Goal: Find specific page/section: Find specific page/section

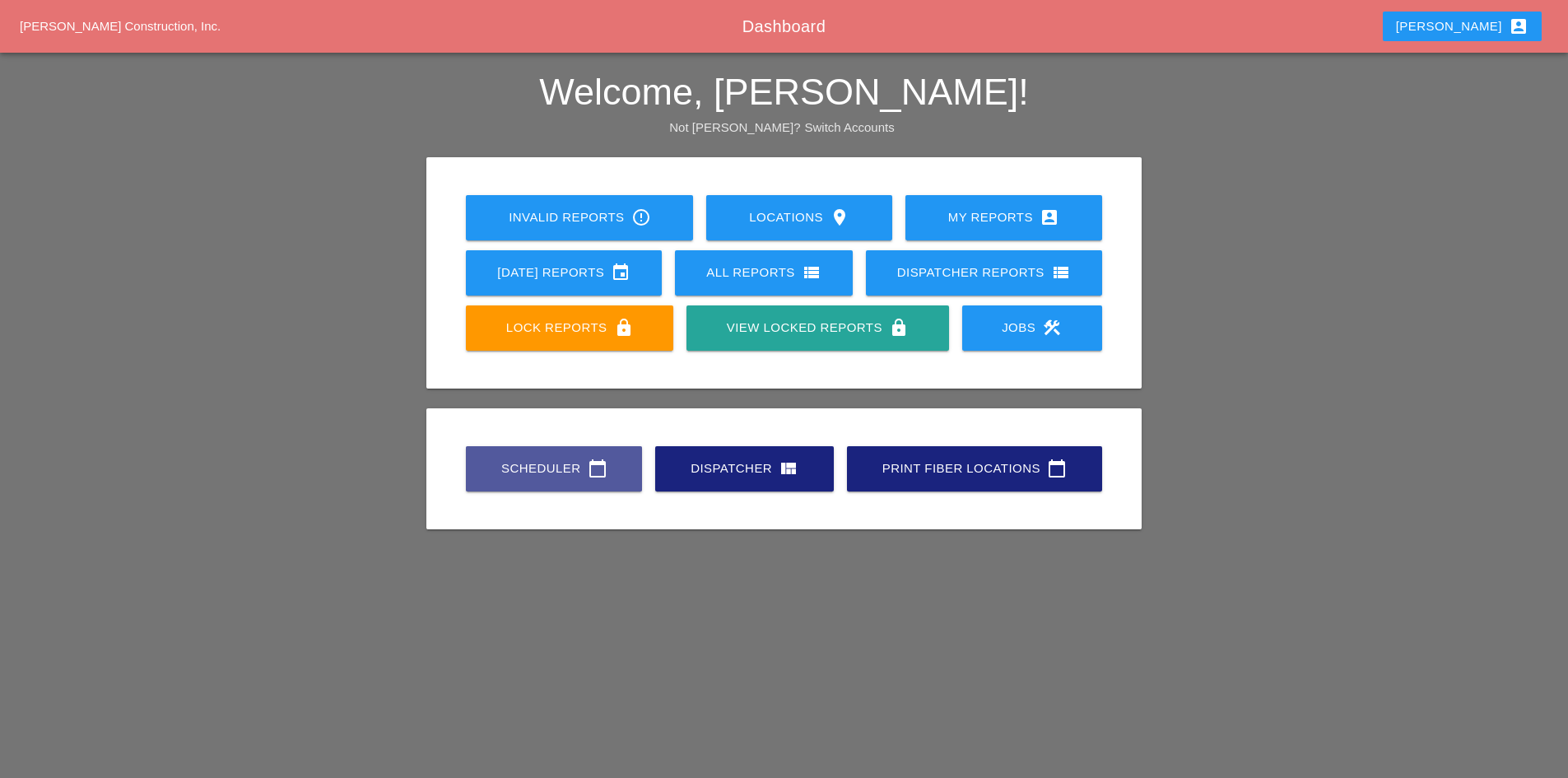
click at [570, 464] on div "Scheduler calendar_today" at bounding box center [554, 468] width 123 height 20
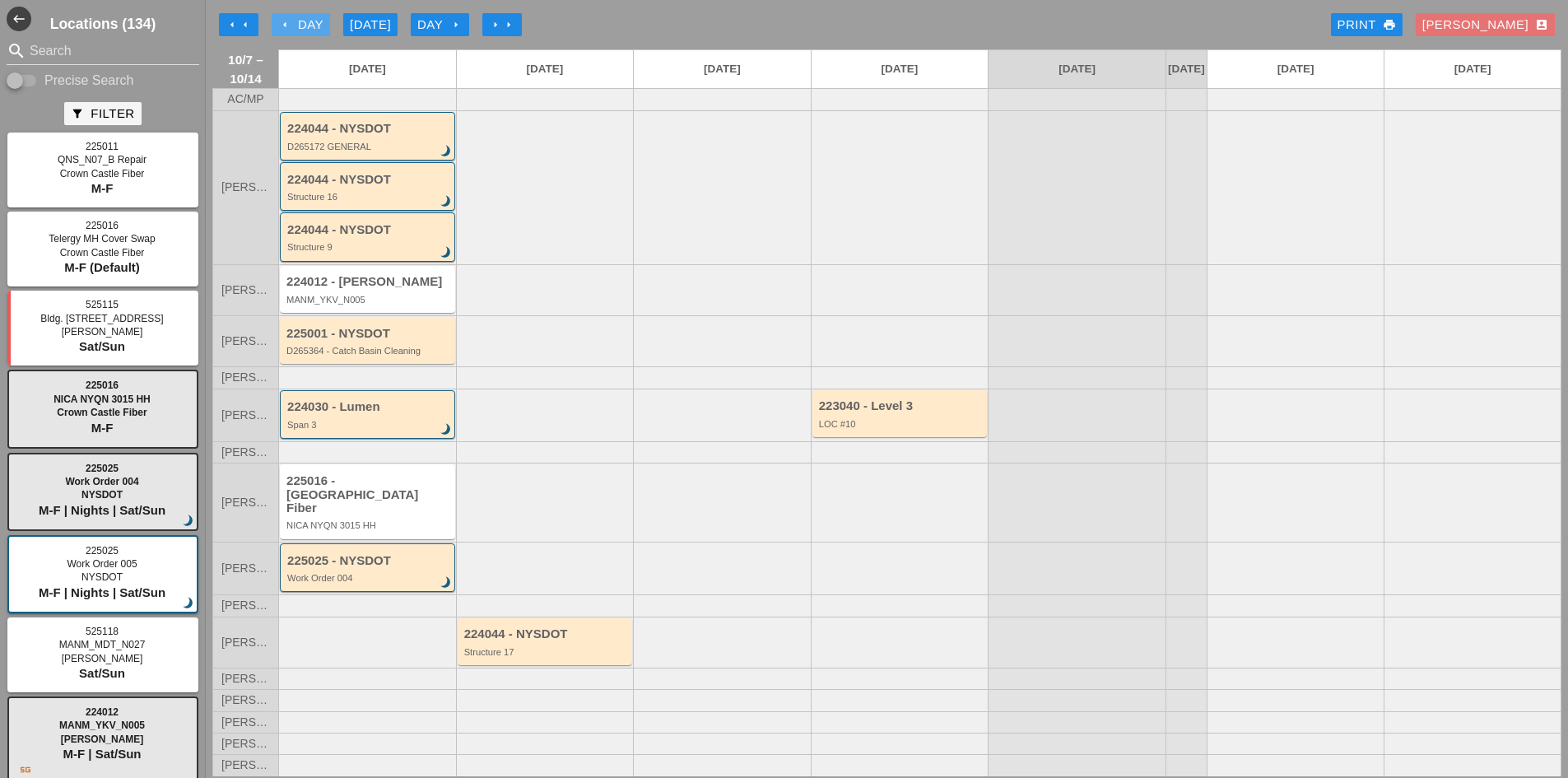
click at [284, 22] on icon "arrow_left" at bounding box center [285, 25] width 13 height 13
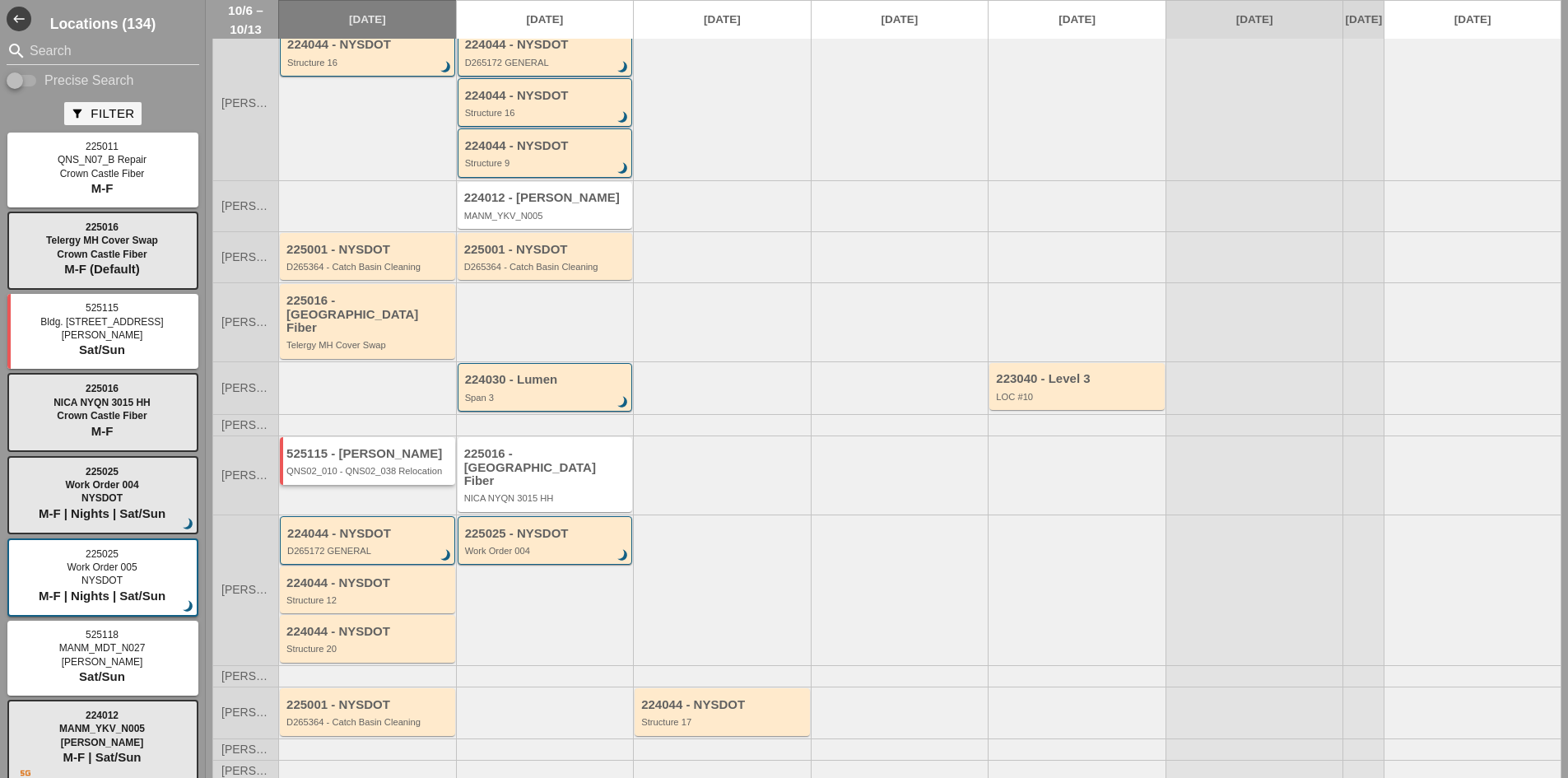
scroll to position [55, 0]
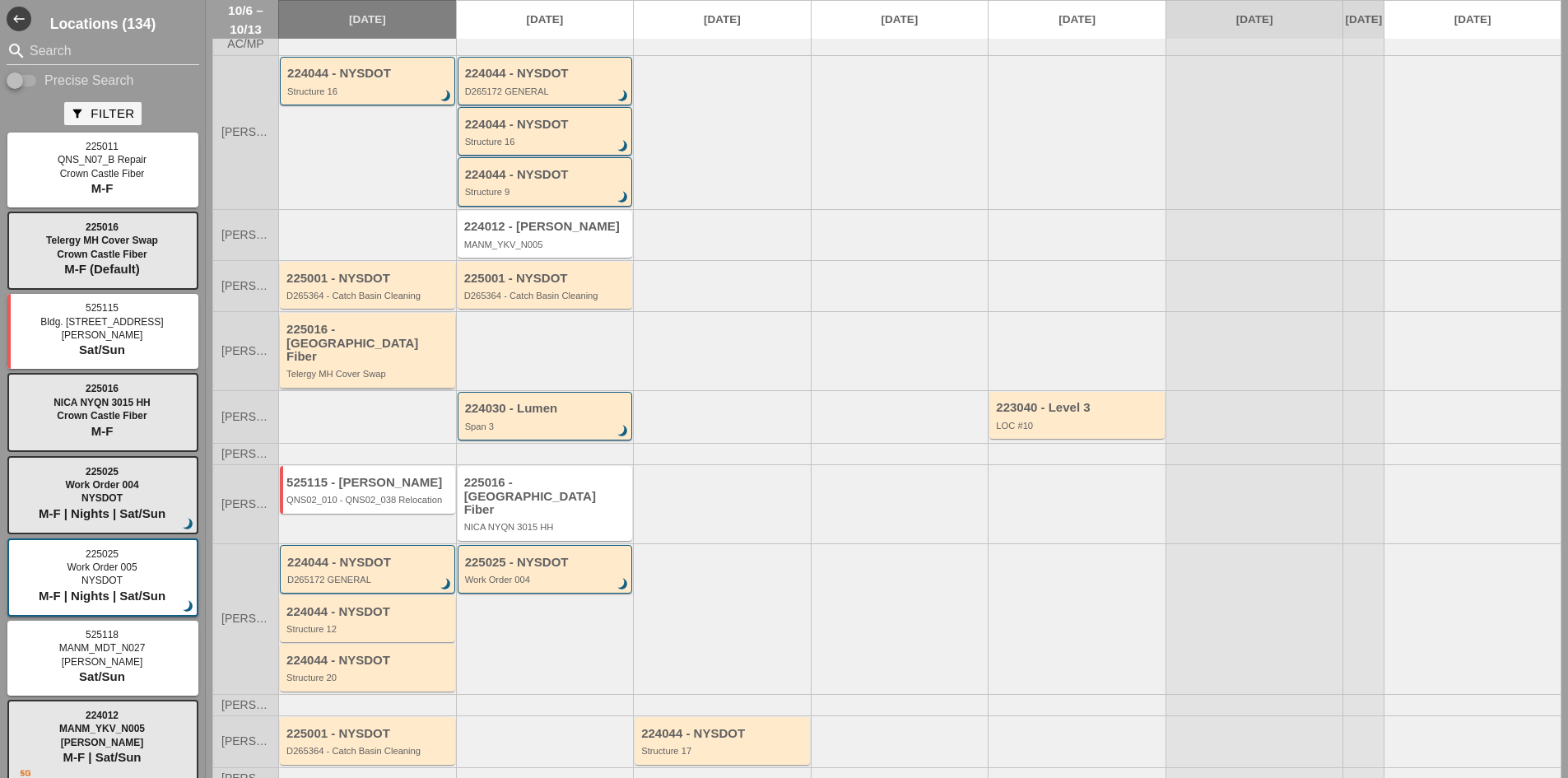
click at [377, 362] on div "225016 - [GEOGRAPHIC_DATA] Fiber" at bounding box center [368, 343] width 165 height 41
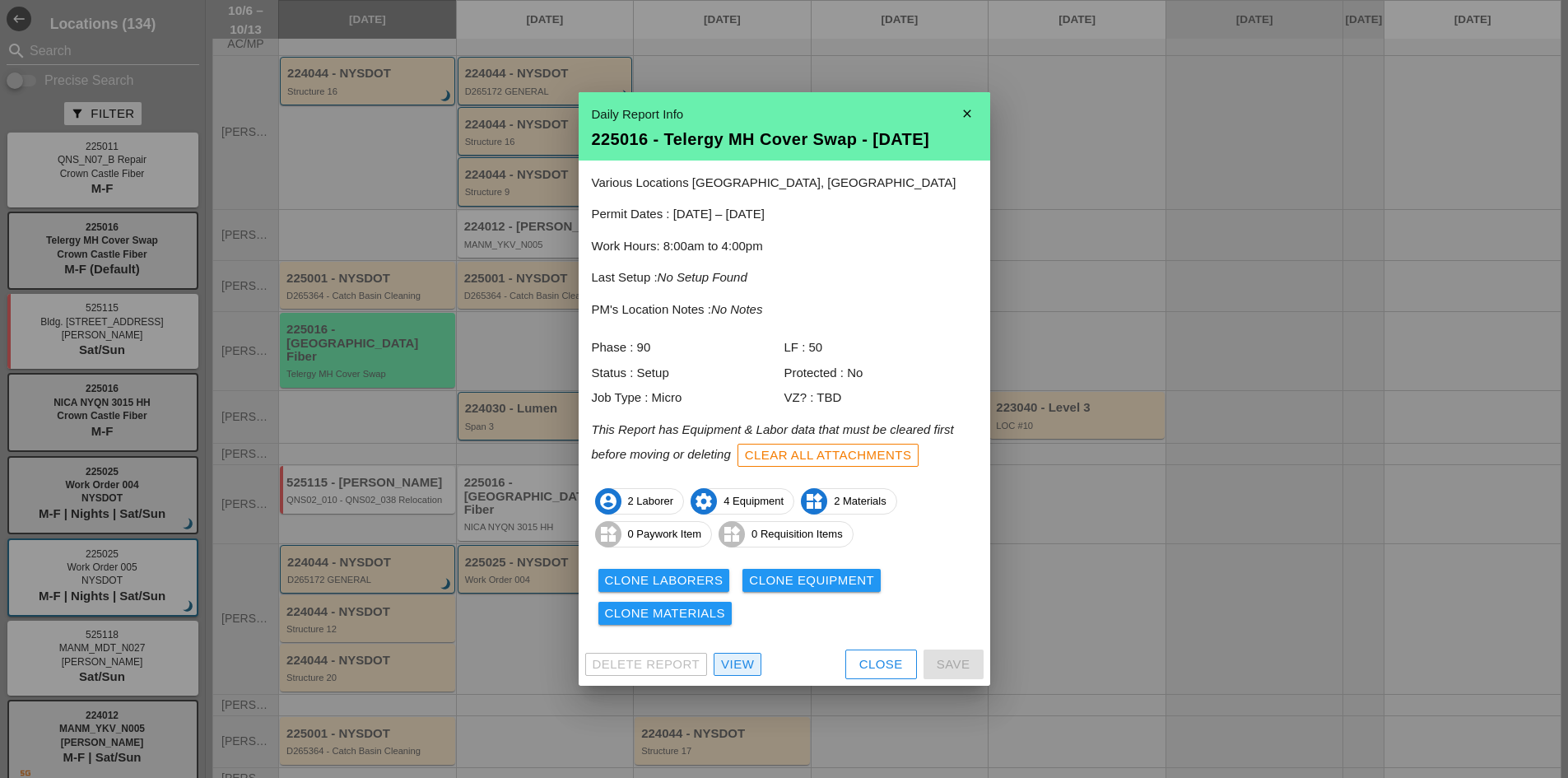
click at [735, 674] on link "View" at bounding box center [738, 664] width 48 height 23
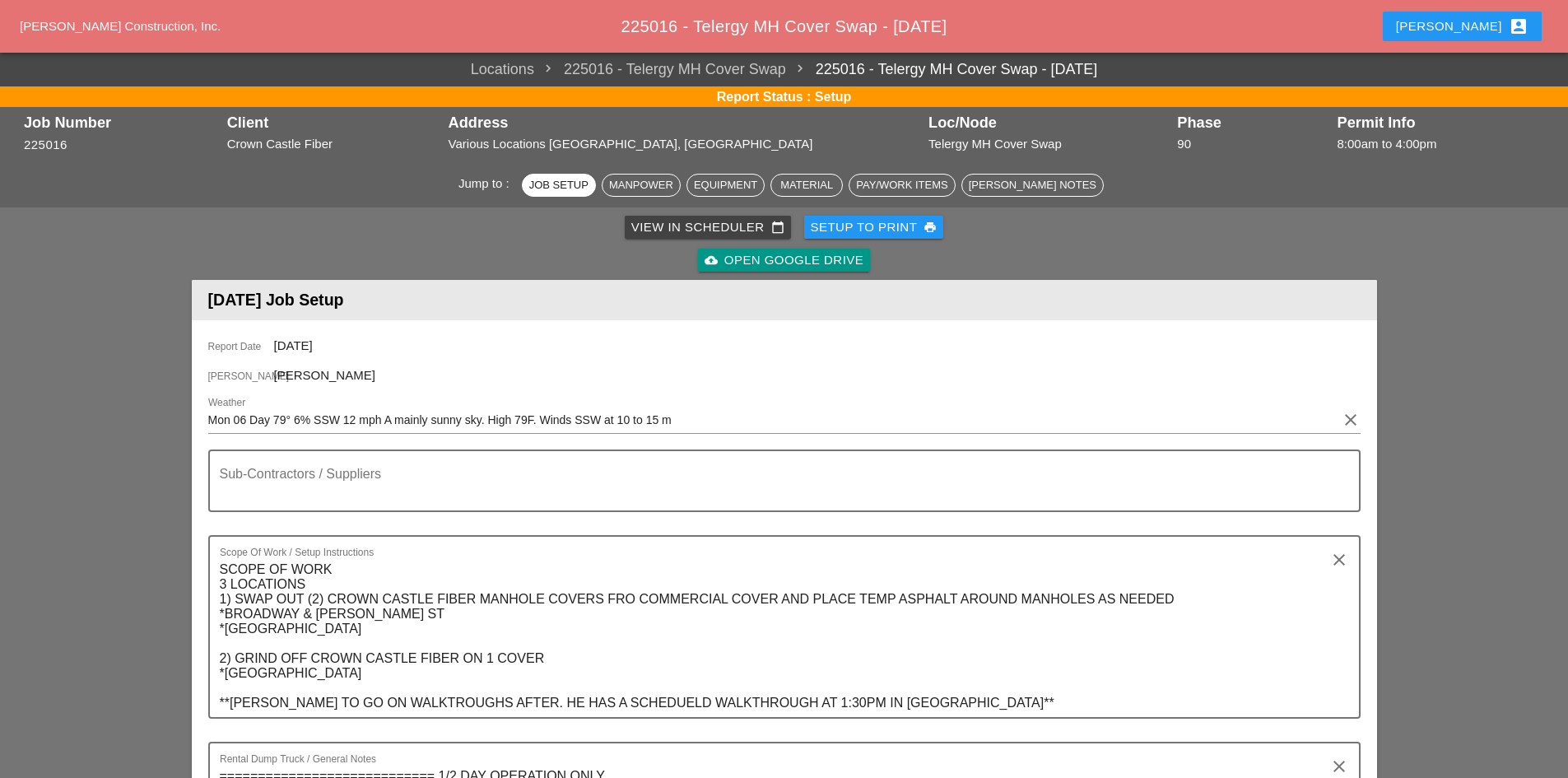
click at [774, 263] on div "cloud_upload Open Google Drive" at bounding box center [784, 261] width 158 height 19
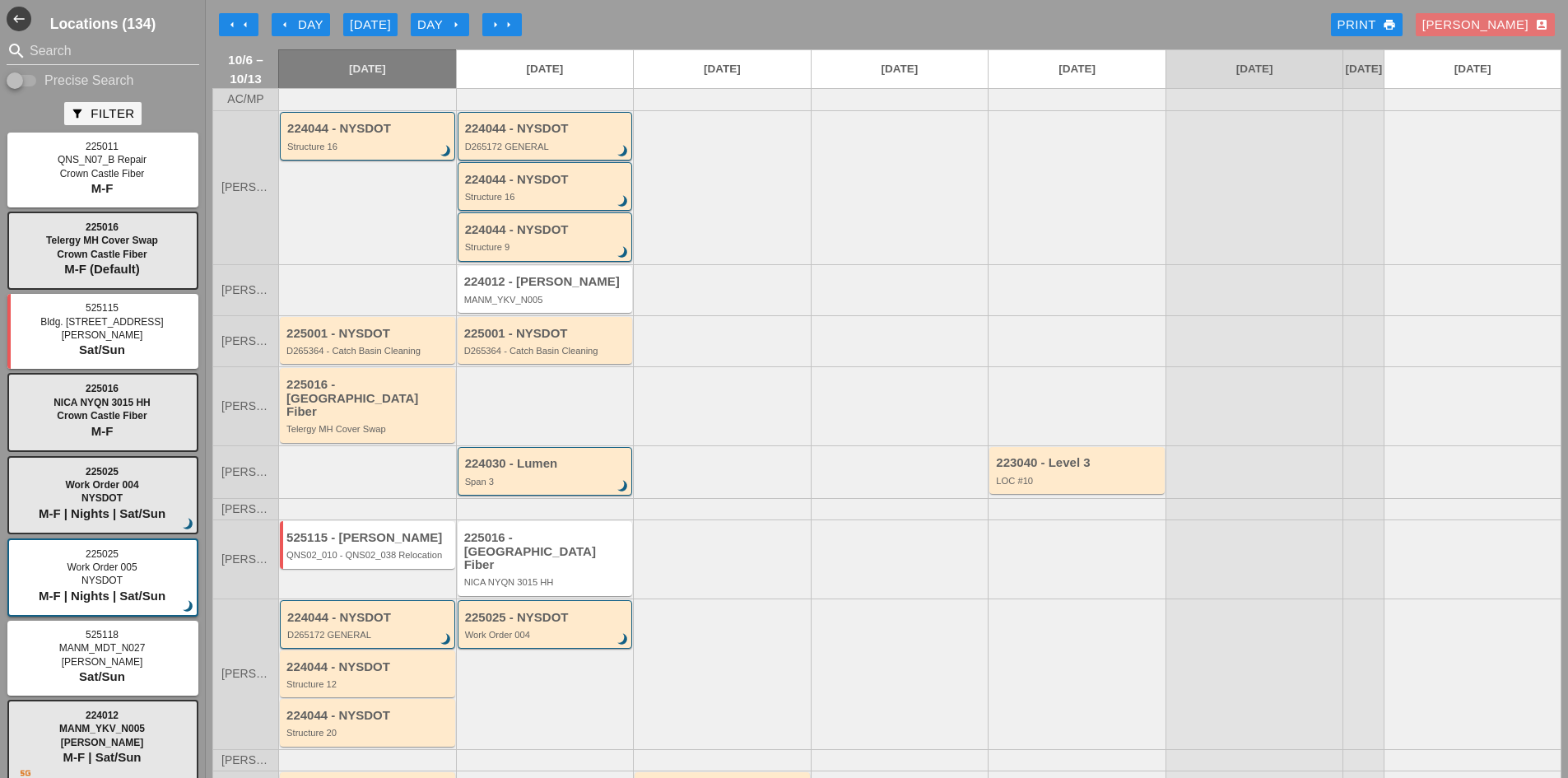
click at [278, 28] on button "arrow_left Day" at bounding box center [301, 25] width 58 height 23
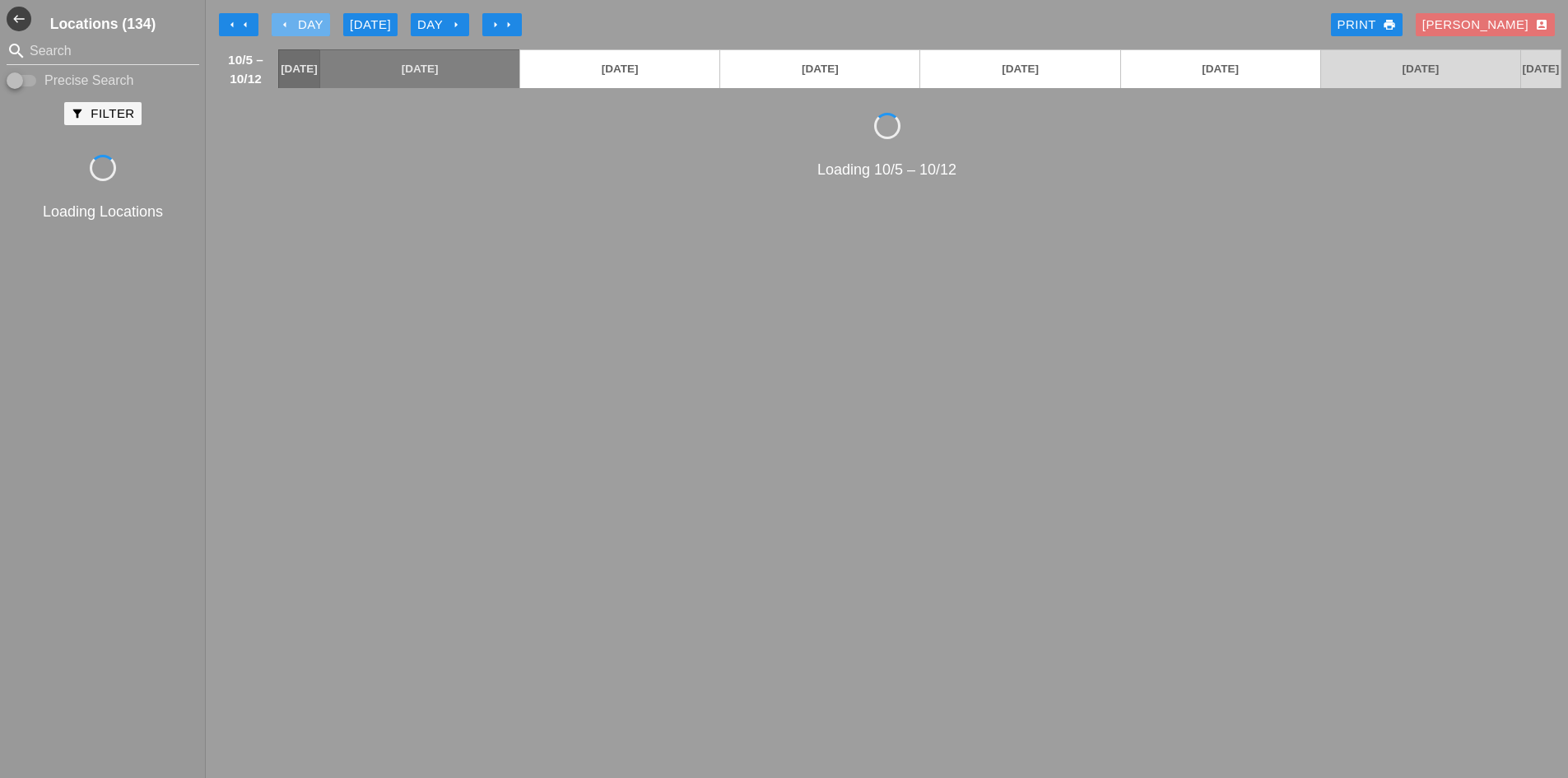
click at [278, 28] on button "arrow_left Day" at bounding box center [301, 25] width 58 height 23
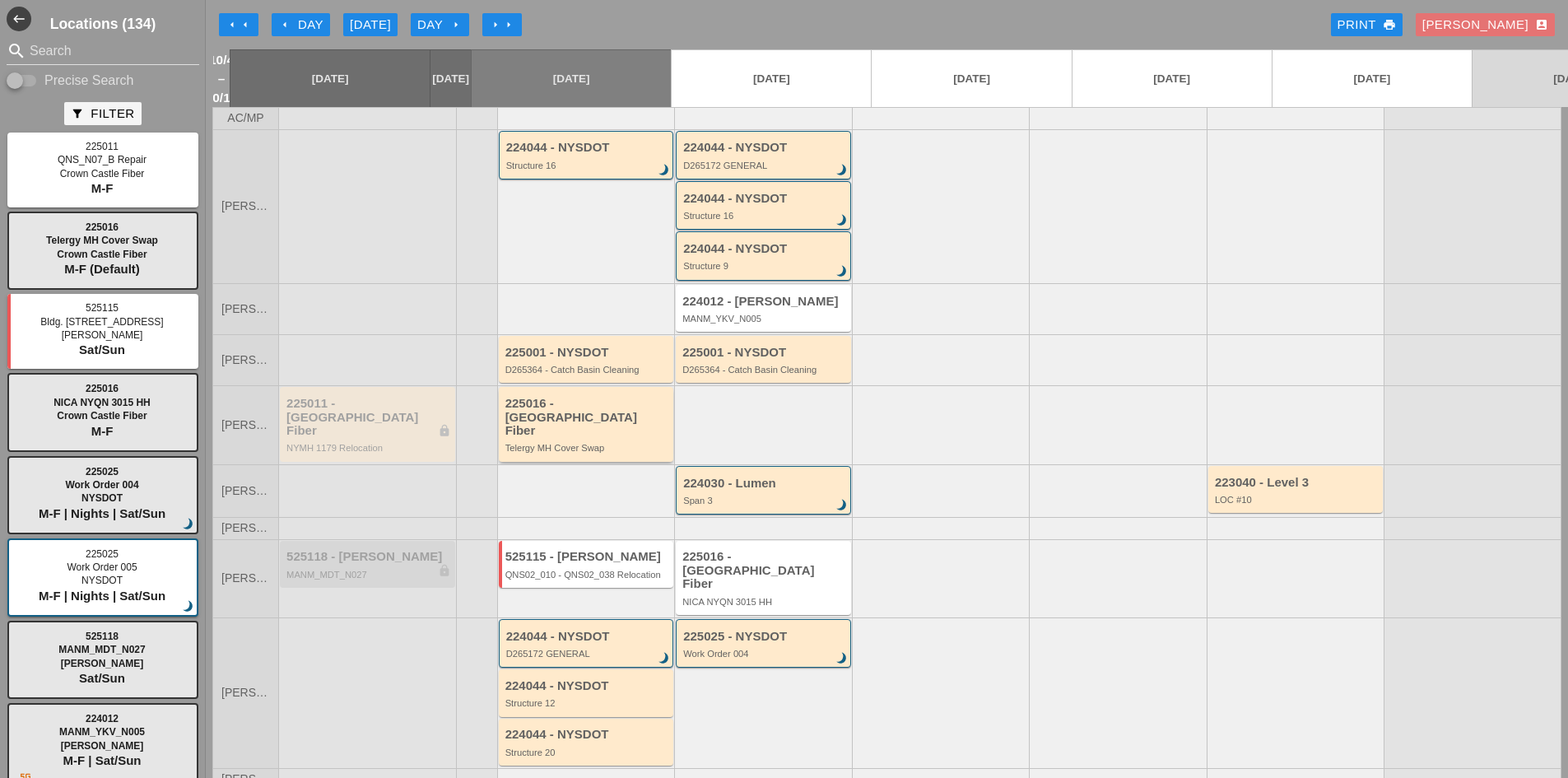
click at [602, 415] on div "225016 - [GEOGRAPHIC_DATA] Fiber" at bounding box center [588, 417] width 165 height 41
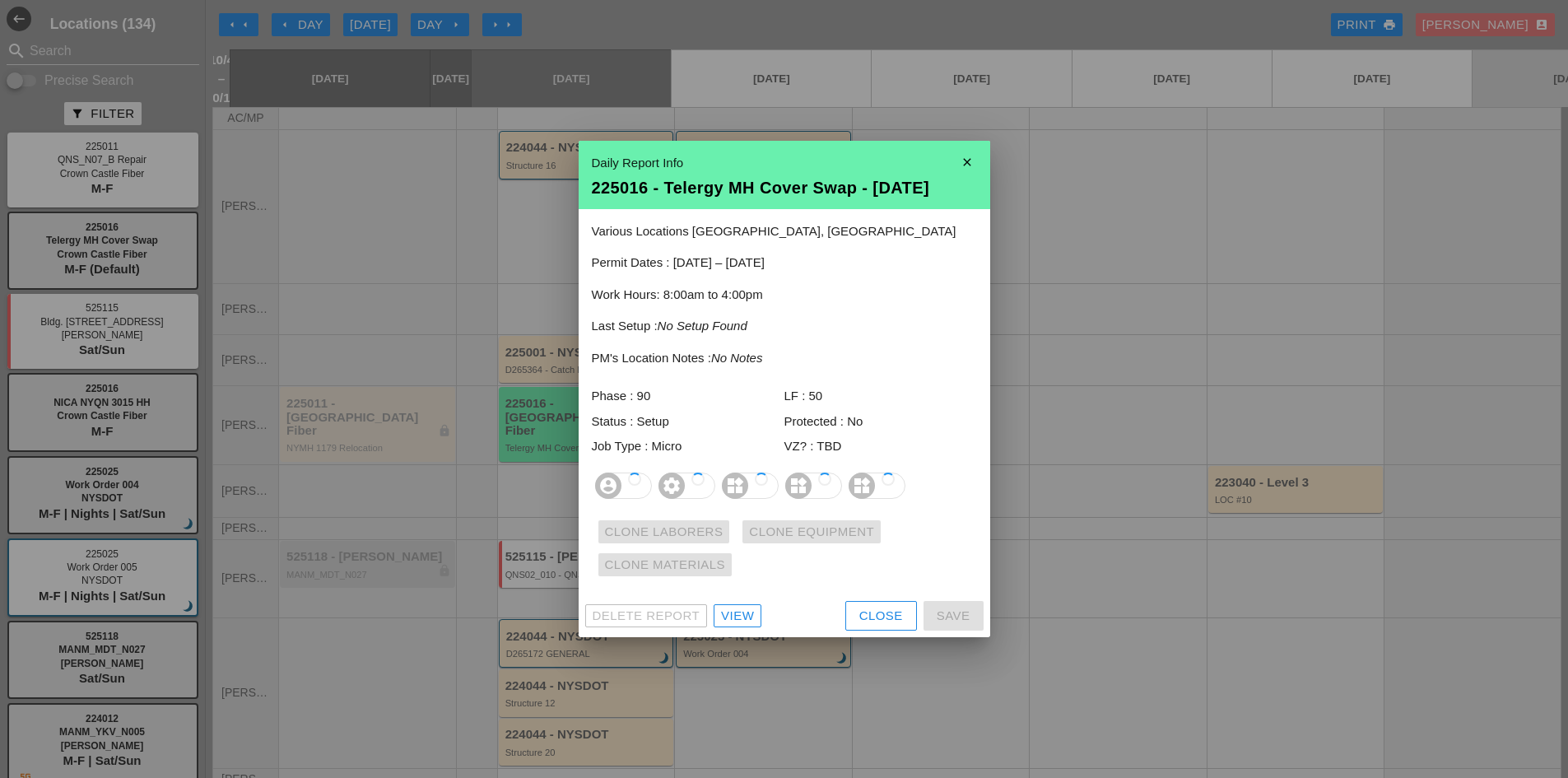
click at [602, 415] on div "Status : Setup" at bounding box center [688, 422] width 193 height 19
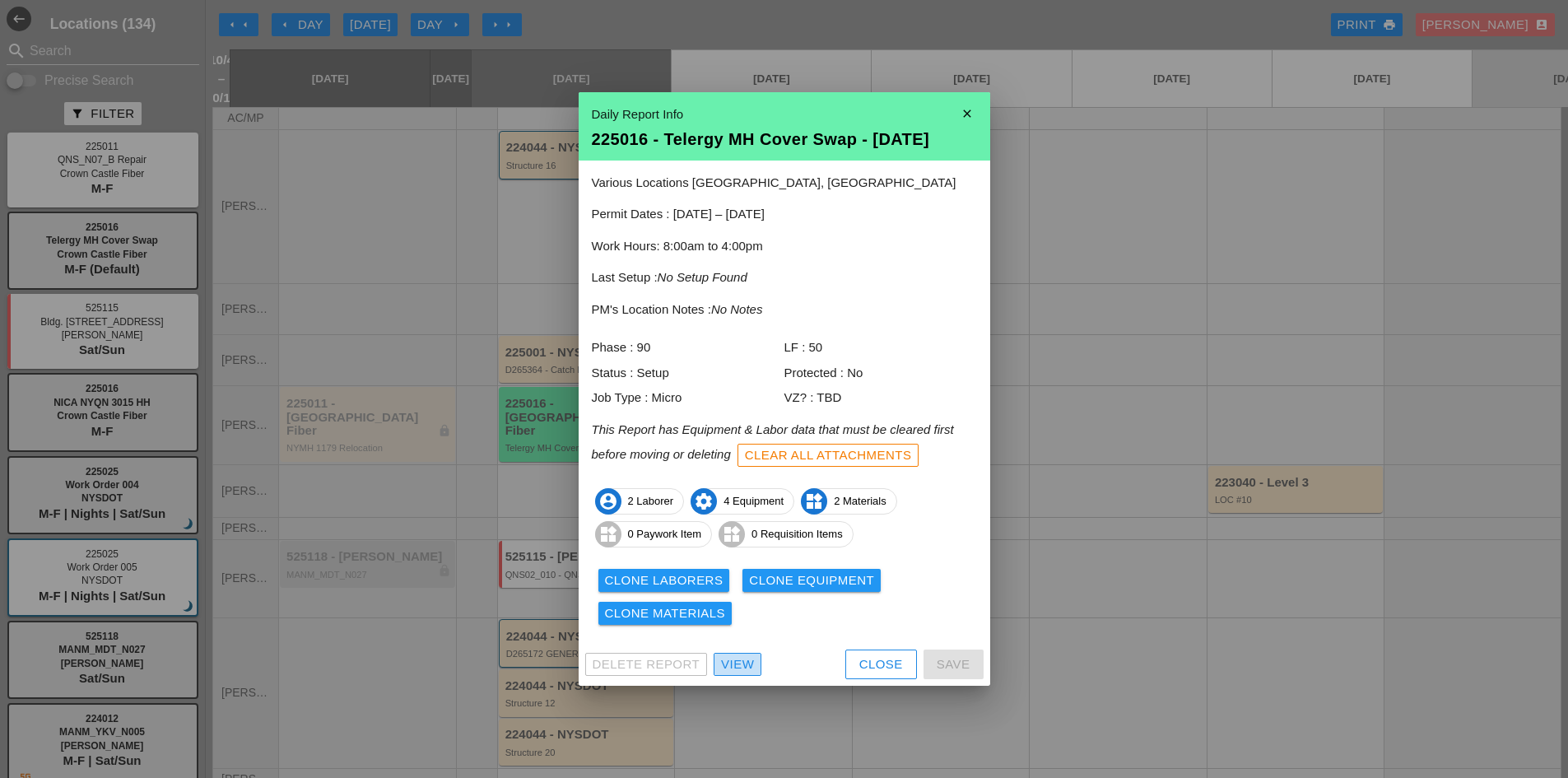
click at [739, 662] on div "View" at bounding box center [738, 665] width 33 height 19
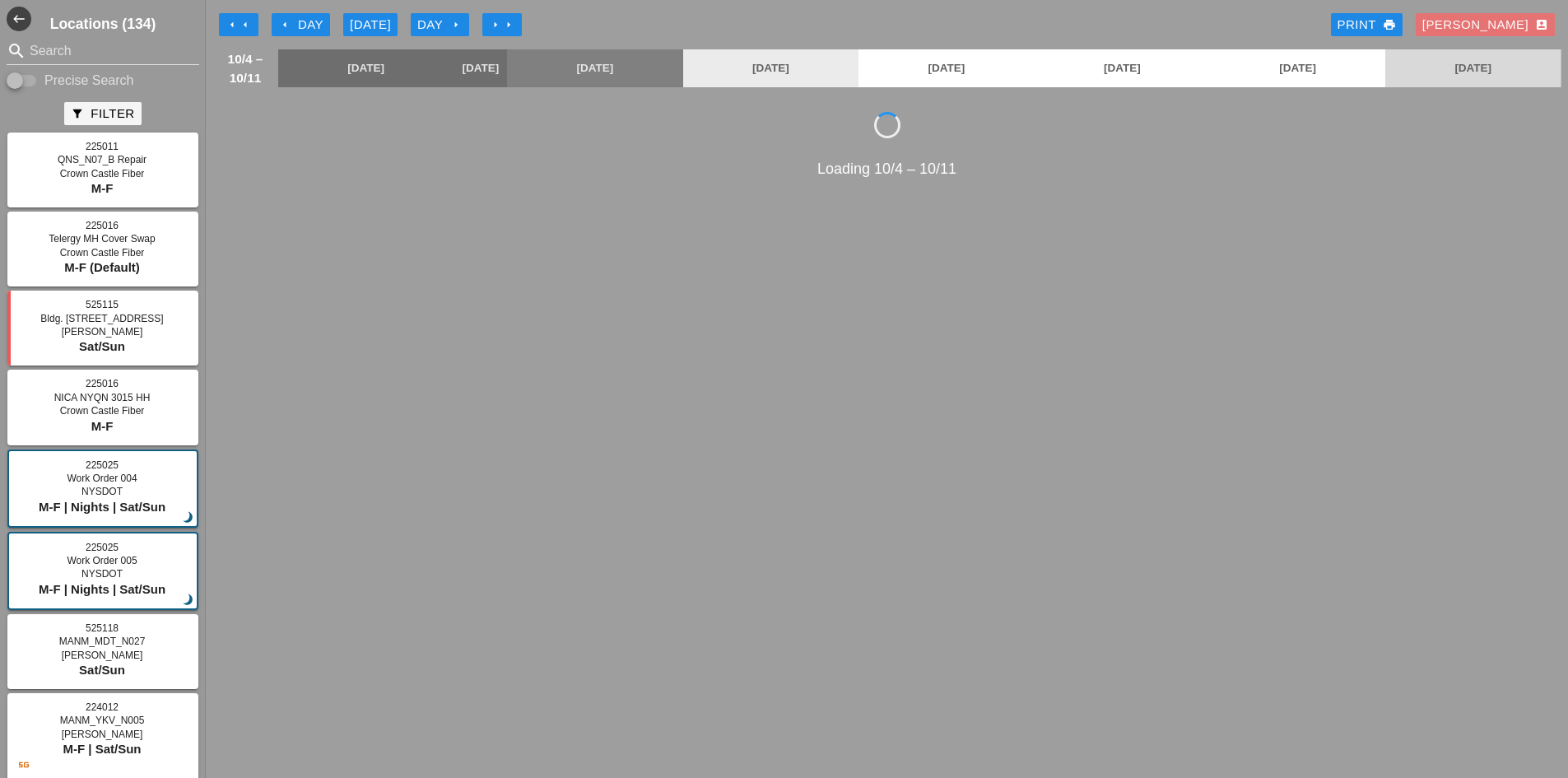
click at [789, 51] on link "[DATE]" at bounding box center [771, 69] width 176 height 38
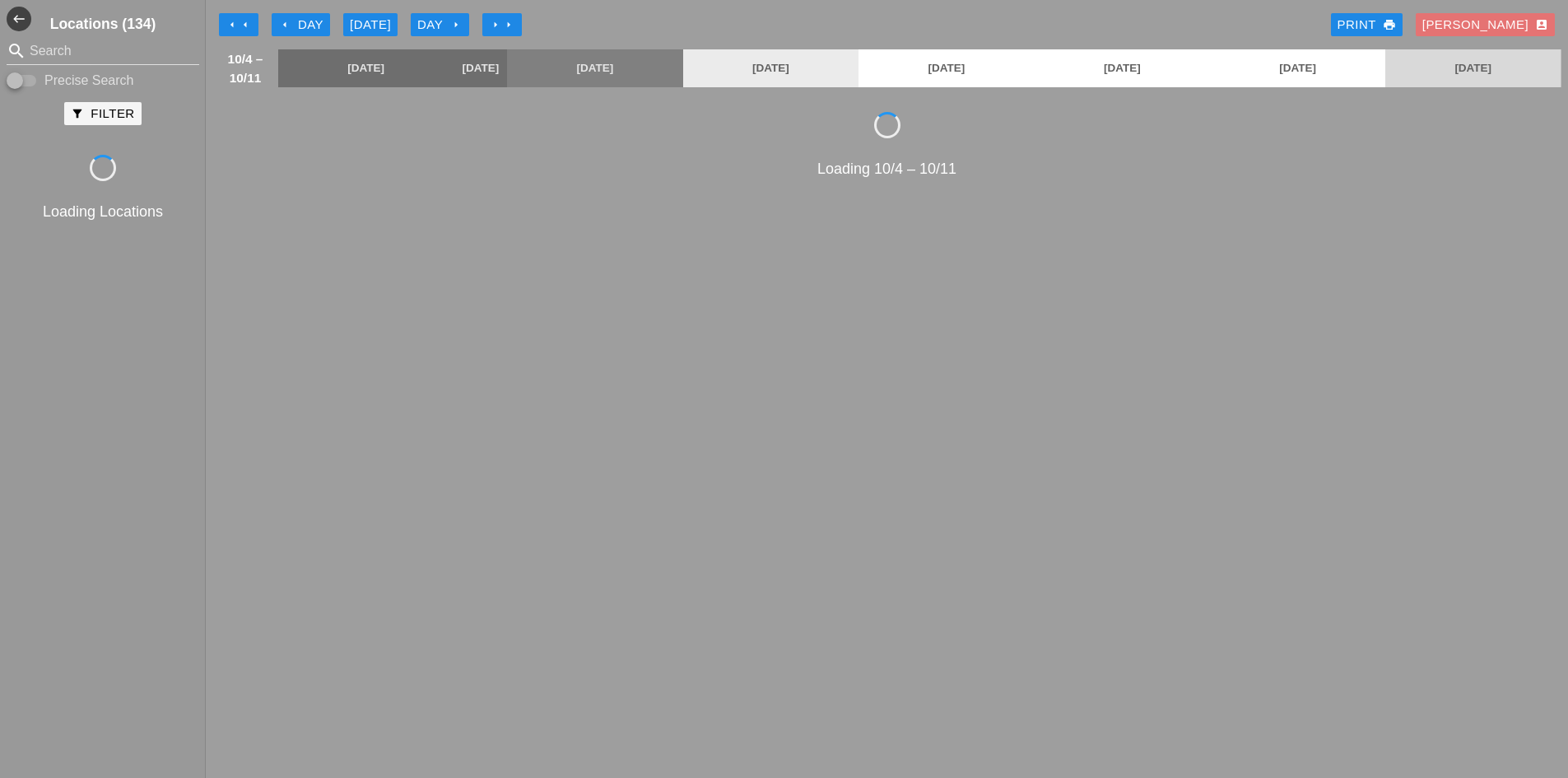
click at [744, 74] on link "[DATE]" at bounding box center [771, 69] width 176 height 38
